Goal: Check status

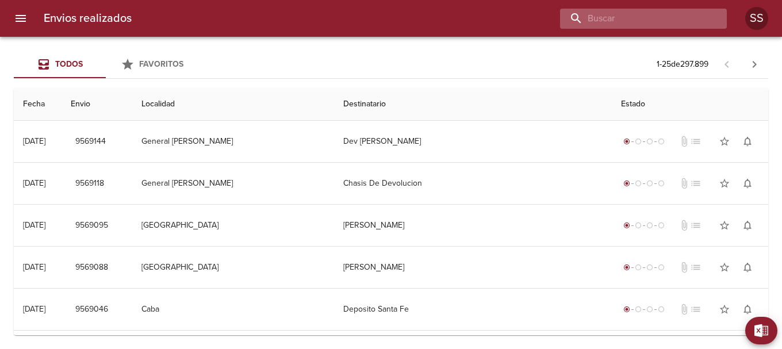
click at [594, 22] on input "buscar" at bounding box center [633, 19] width 147 height 20
paste input "BATHICHE [PERSON_NAME]"
type input "BATHICHE [PERSON_NAME]"
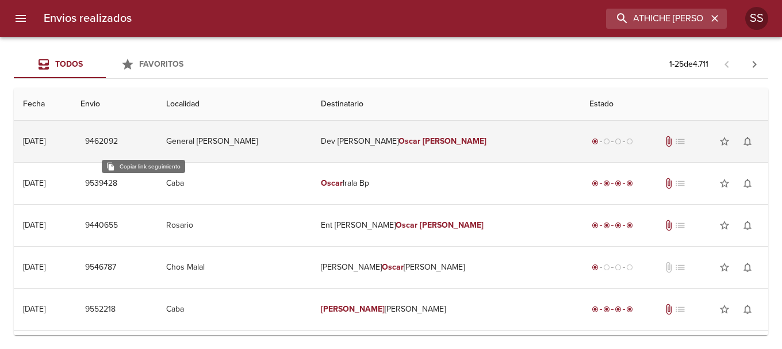
click at [118, 139] on span "9462092" at bounding box center [101, 142] width 33 height 14
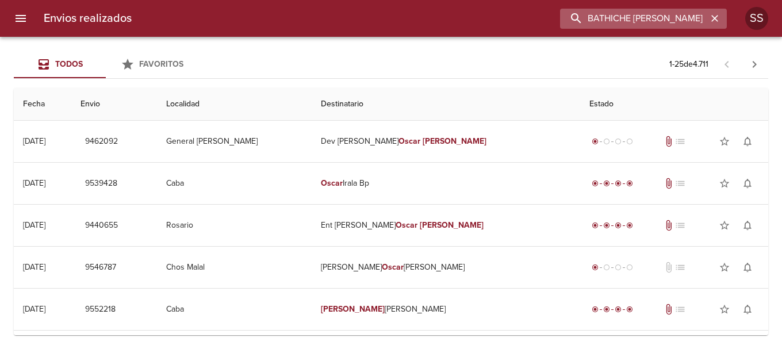
click at [594, 20] on input "BATHICHE [PERSON_NAME]" at bounding box center [633, 19] width 147 height 20
click at [594, 17] on input "BATHICHE [PERSON_NAME]" at bounding box center [633, 19] width 147 height 20
click at [594, 14] on input "BATHICHE [PERSON_NAME]" at bounding box center [633, 19] width 147 height 20
click at [594, 24] on icon "button" at bounding box center [715, 19] width 12 height 12
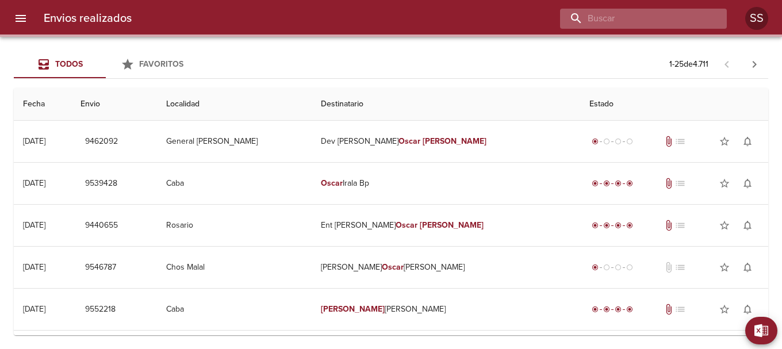
click at [594, 18] on input "buscar" at bounding box center [633, 19] width 147 height 20
paste input "BATHICHE [PERSON_NAME]"
type input "BATHICHE [PERSON_NAME]"
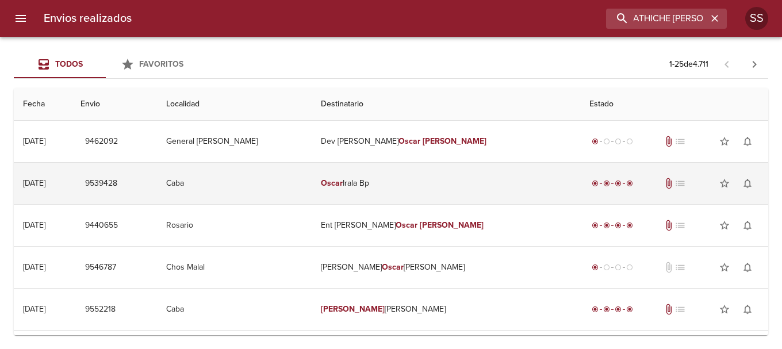
scroll to position [0, 0]
